Goal: Task Accomplishment & Management: Manage account settings

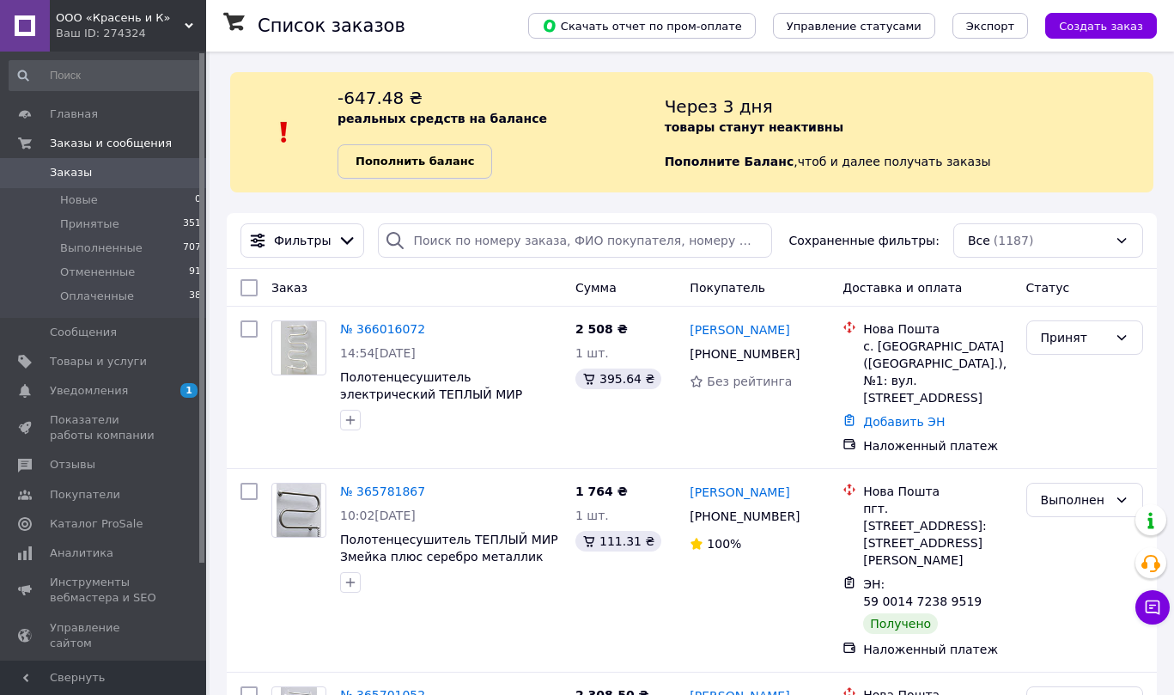
click at [456, 165] on b "Пополнить баланс" at bounding box center [415, 161] width 119 height 13
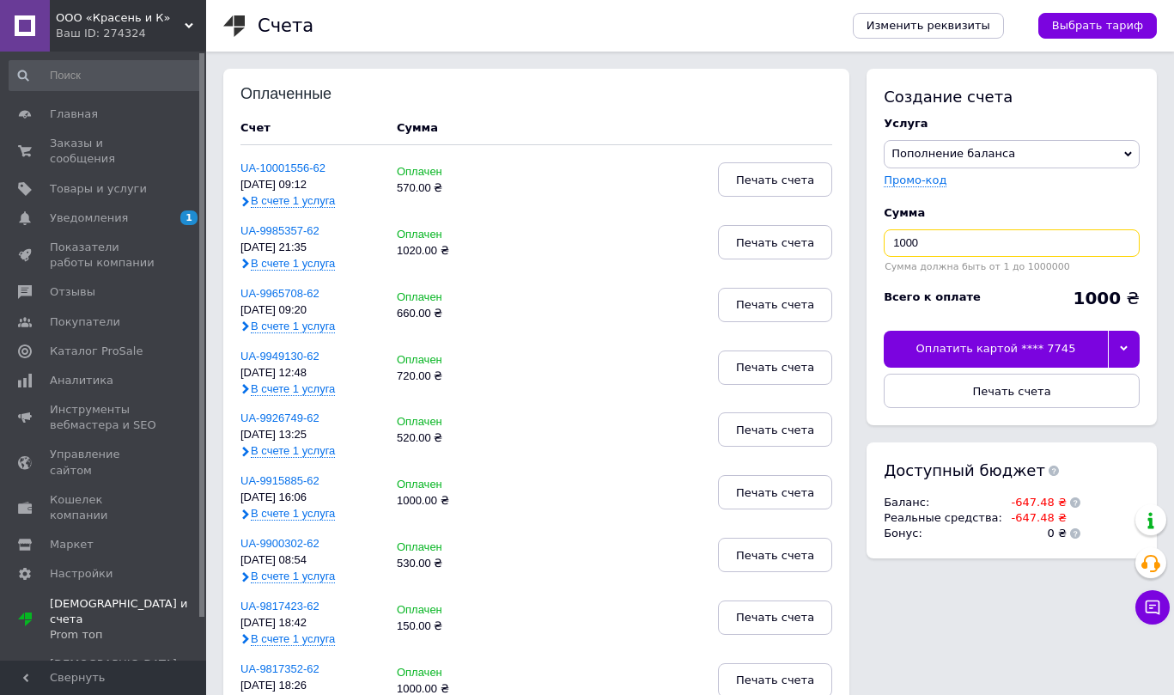
click at [939, 241] on input "1000" at bounding box center [1012, 242] width 256 height 27
type input "1"
type input "650"
click at [979, 351] on div "Оплатить картой **** 7745" at bounding box center [996, 349] width 224 height 36
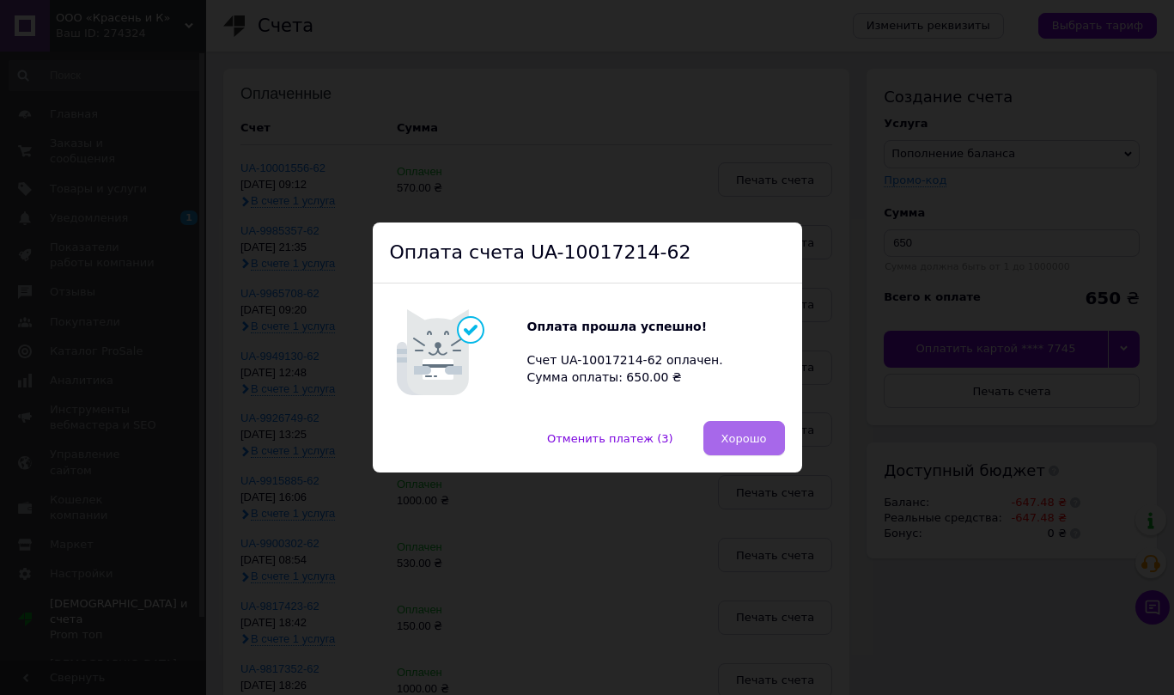
click at [719, 447] on button "Хорошо" at bounding box center [745, 438] width 82 height 34
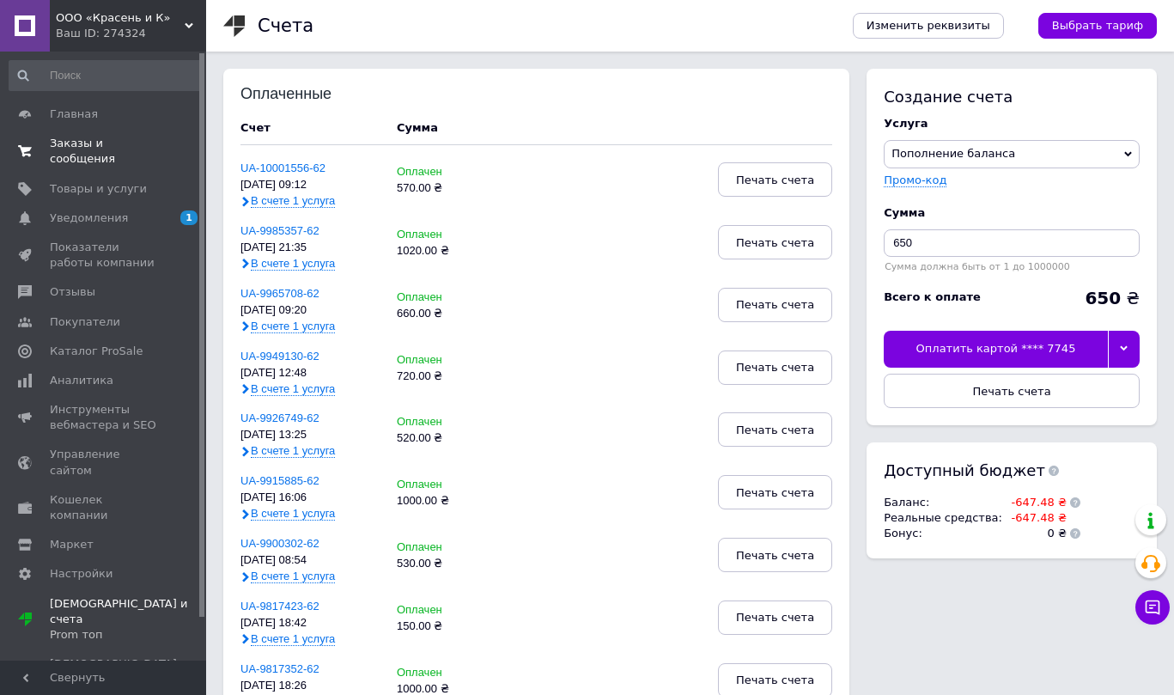
click at [111, 140] on span "Заказы и сообщения" at bounding box center [104, 151] width 109 height 31
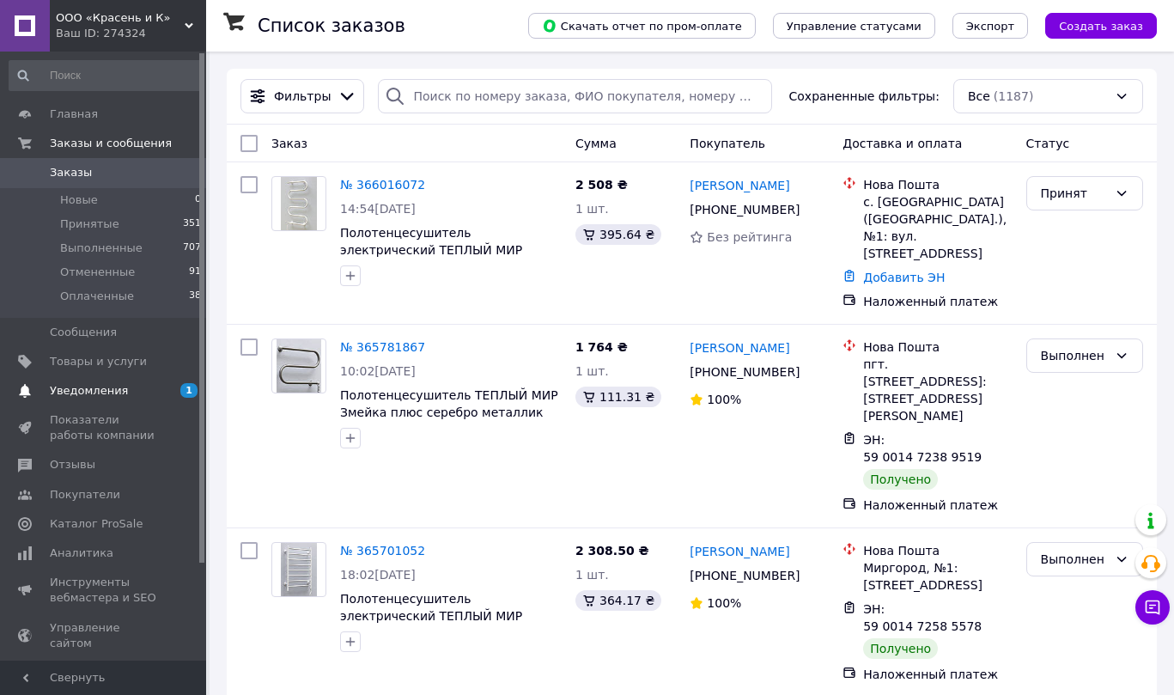
click at [118, 392] on span "Уведомления" at bounding box center [89, 390] width 78 height 15
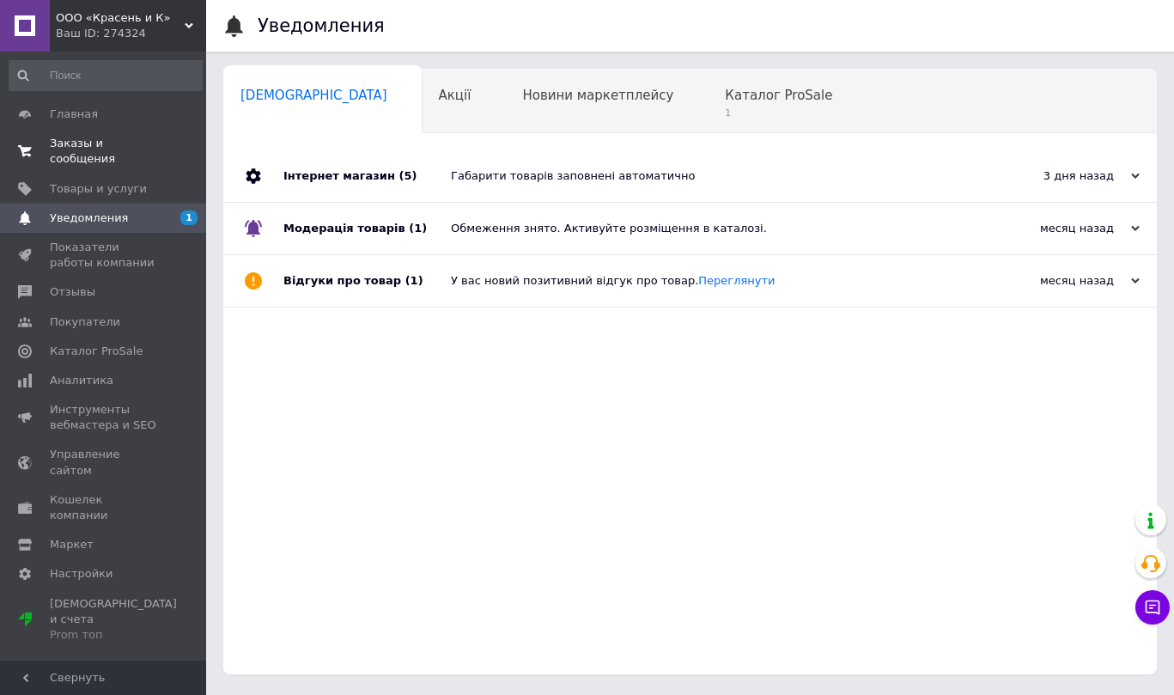
click at [142, 149] on span "Заказы и сообщения" at bounding box center [104, 151] width 109 height 31
